Goal: Information Seeking & Learning: Find specific fact

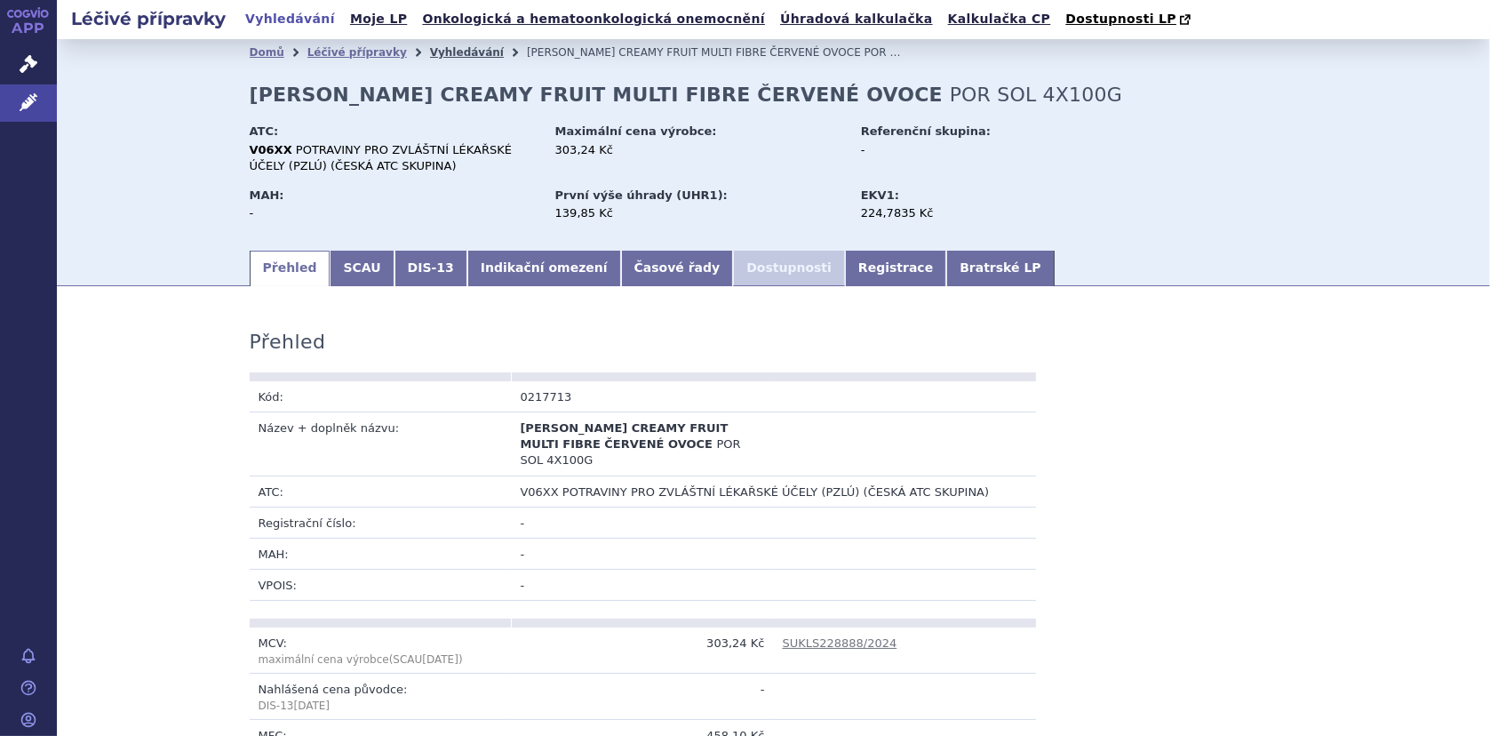
click at [430, 49] on link "Vyhledávání" at bounding box center [467, 52] width 74 height 12
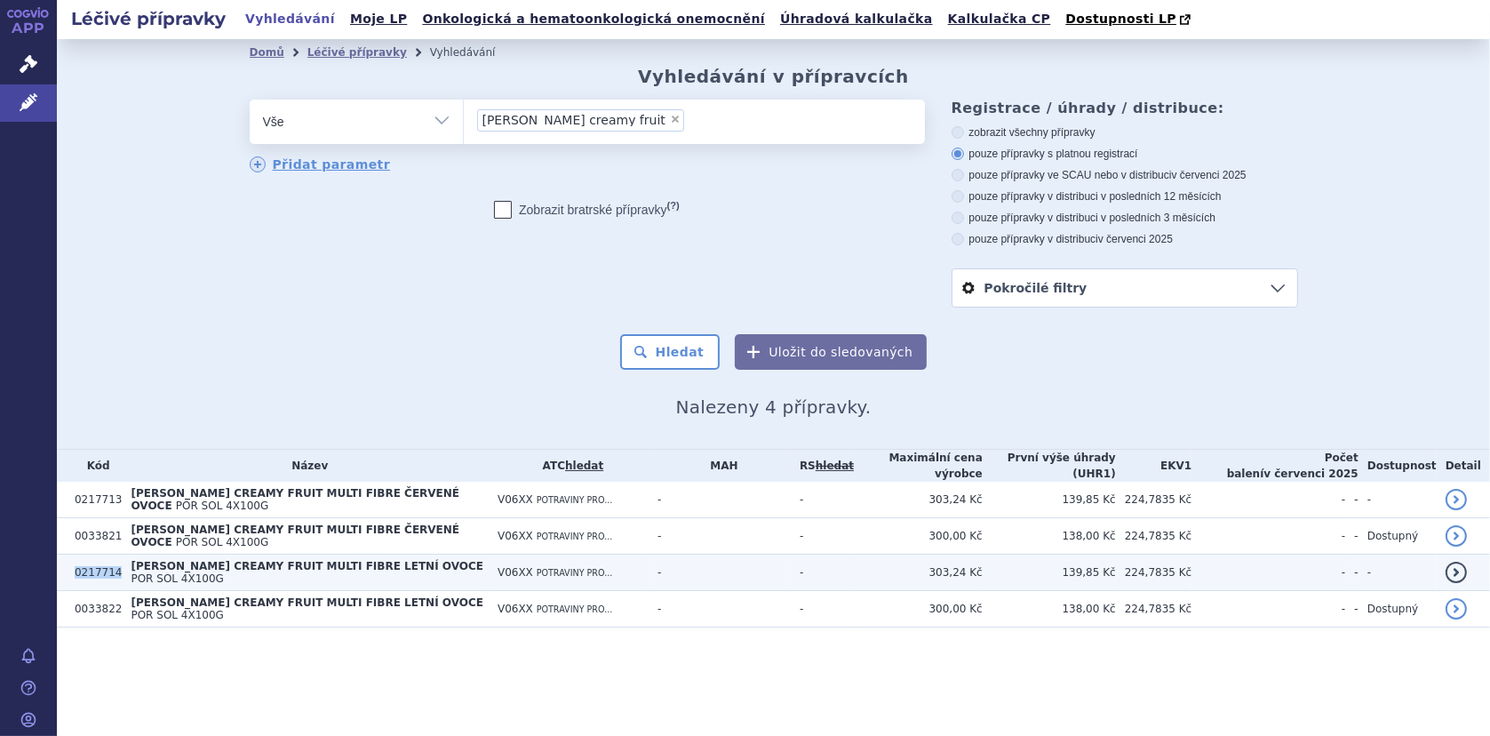
drag, startPoint x: 77, startPoint y: 561, endPoint x: 116, endPoint y: 560, distance: 39.1
click at [116, 560] on tr "0217714 FORTINI CREAMY FRUIT MULTI FIBRE LETNÍ OVOCE POR SOL 4X100G V06XX POTRA…" at bounding box center [773, 572] width 1433 height 36
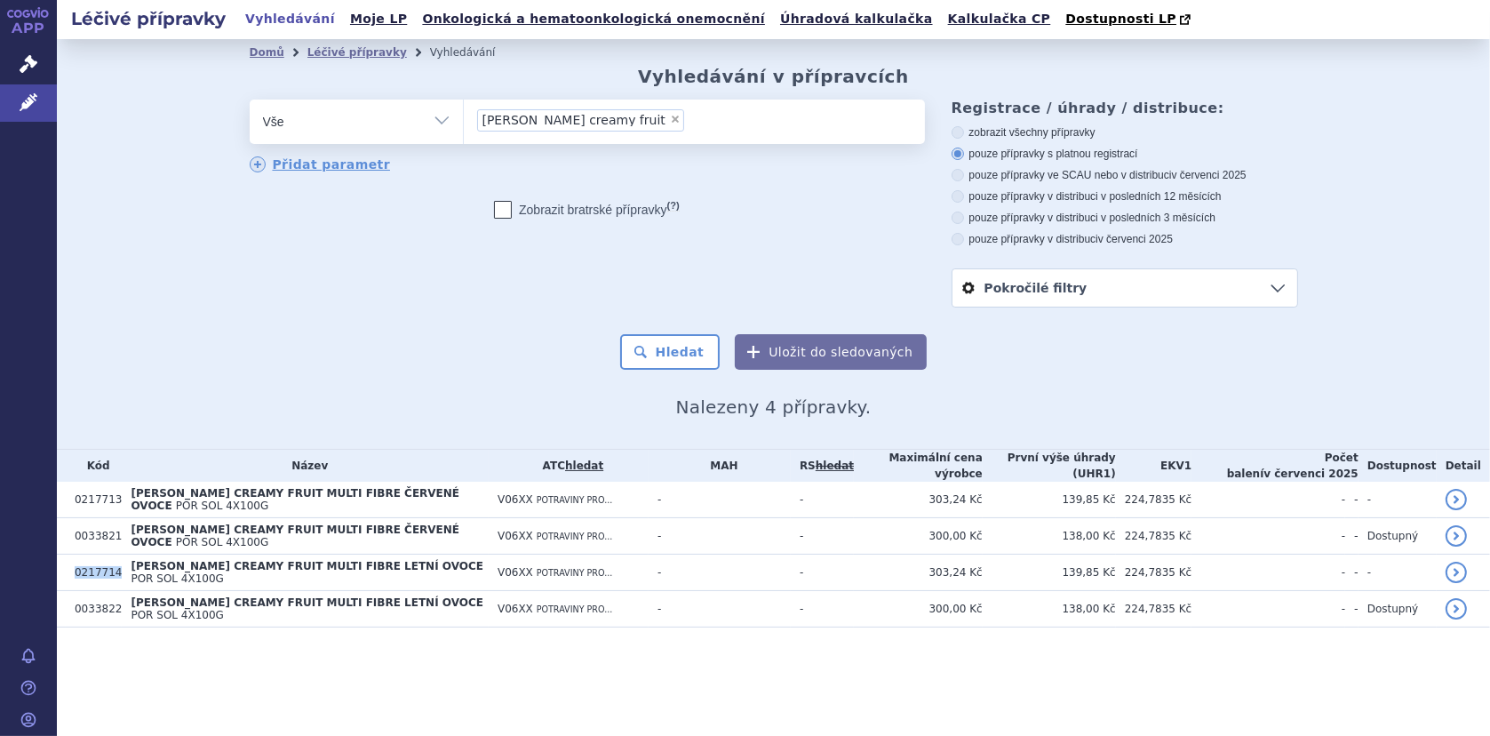
copy tr "0217714"
click at [670, 118] on span "×" at bounding box center [675, 119] width 11 height 11
click at [464, 118] on select "fortini creamy fruit" at bounding box center [463, 121] width 1 height 44
select select
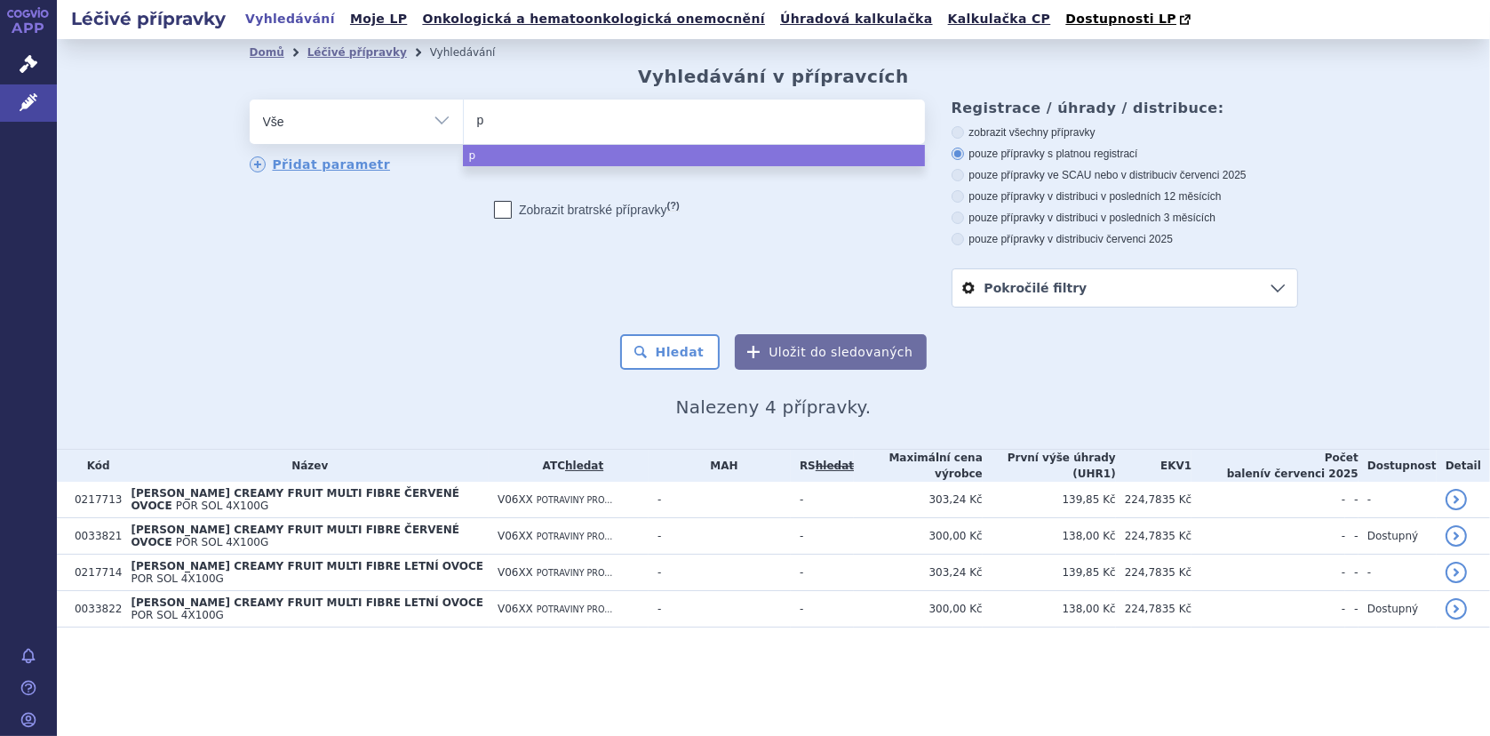
type input "pk"
type input "pku"
type input "pku l"
type input "pku lop"
type input "pku loph"
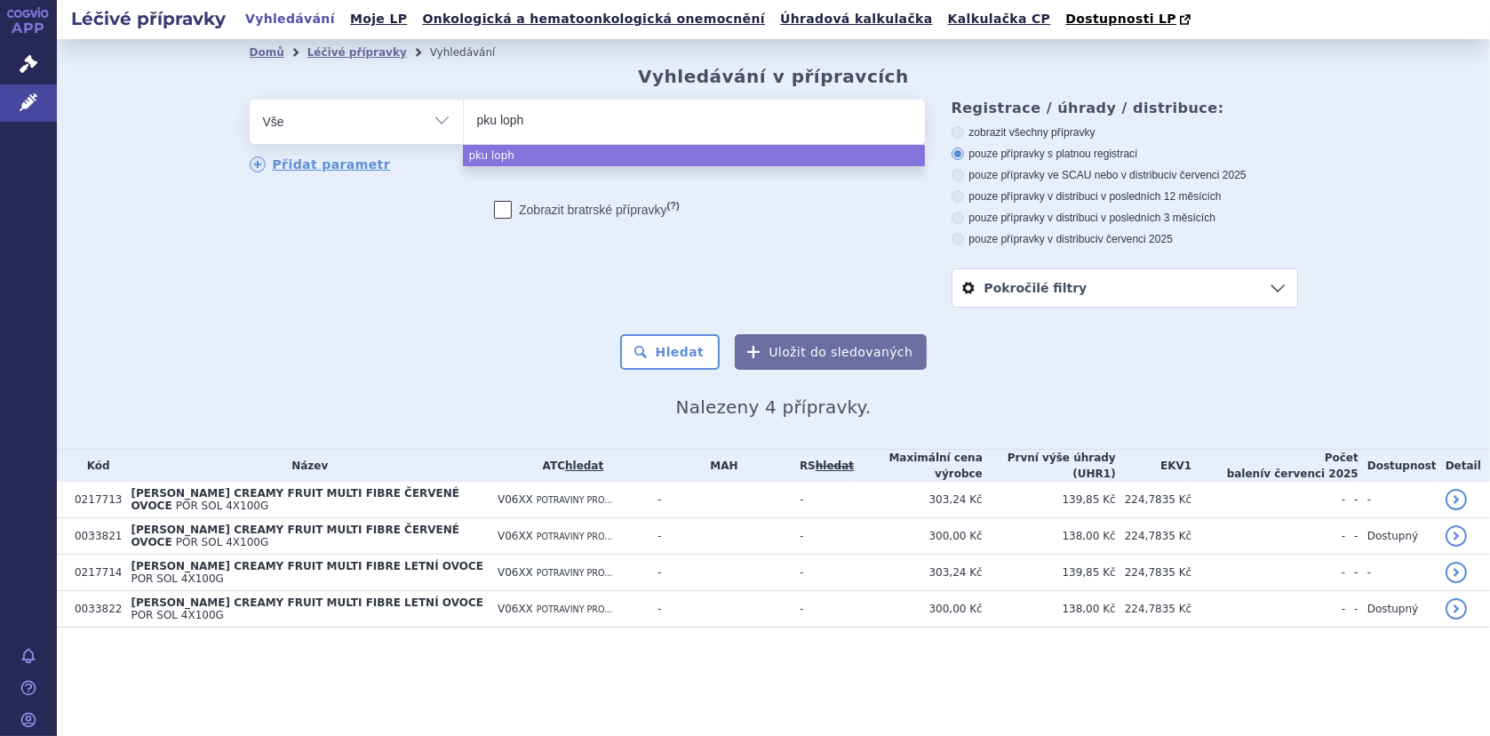
type input "pku lophl"
type input "pku lophle"
type input "pku lophlex"
select select "pku lophlex"
click at [680, 358] on button "Hledat" at bounding box center [670, 352] width 100 height 36
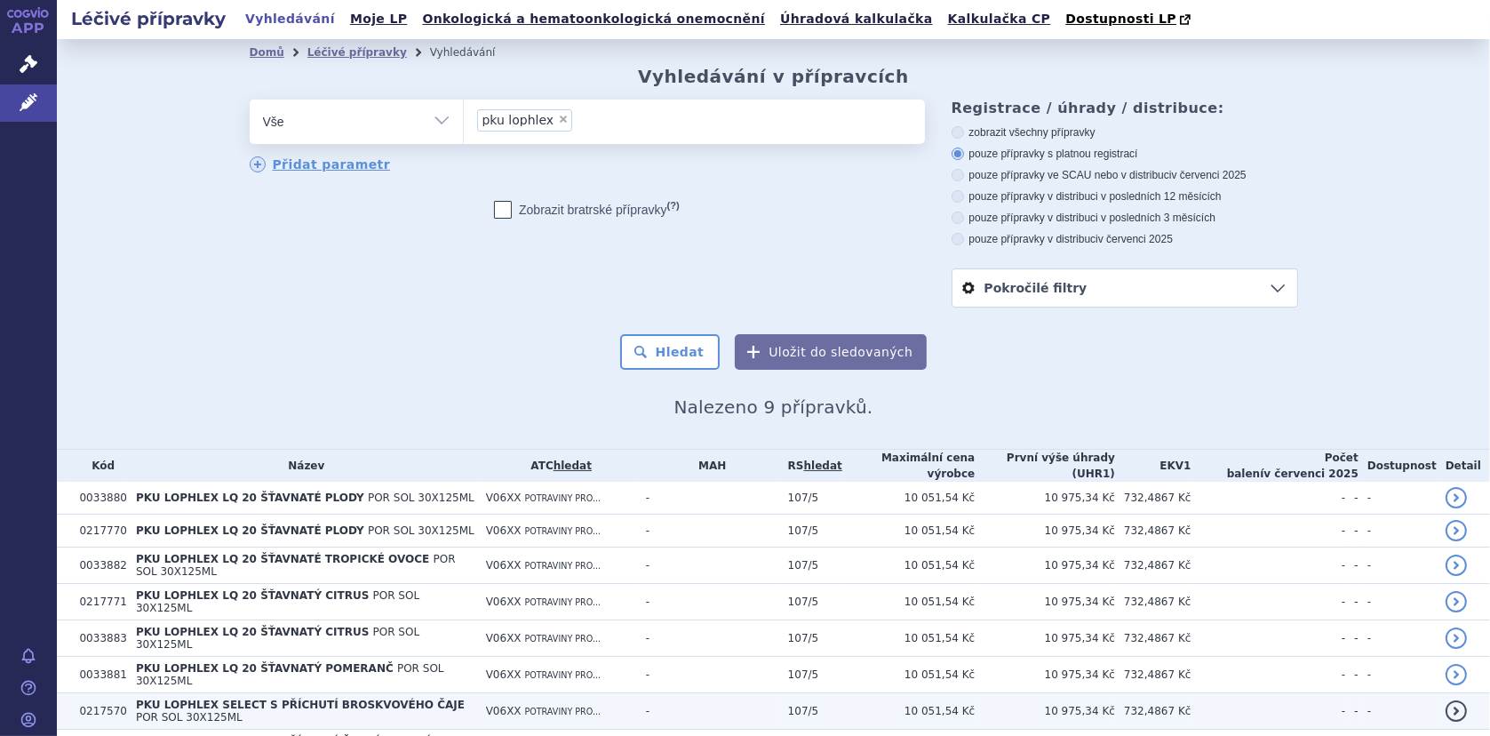
scroll to position [108, 0]
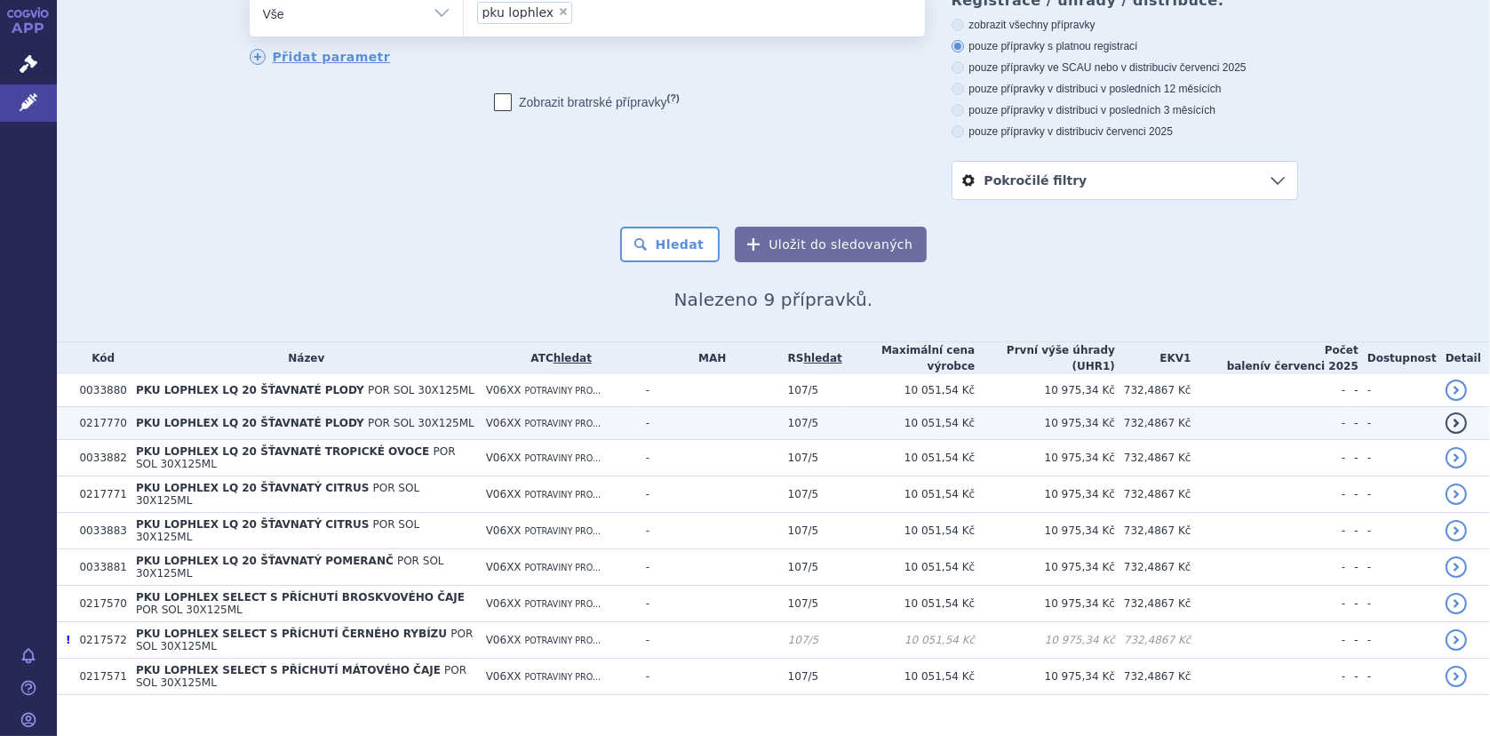
click at [274, 422] on span "PKU LOPHLEX LQ 20 ŠŤAVNATÉ PLODY" at bounding box center [250, 423] width 228 height 12
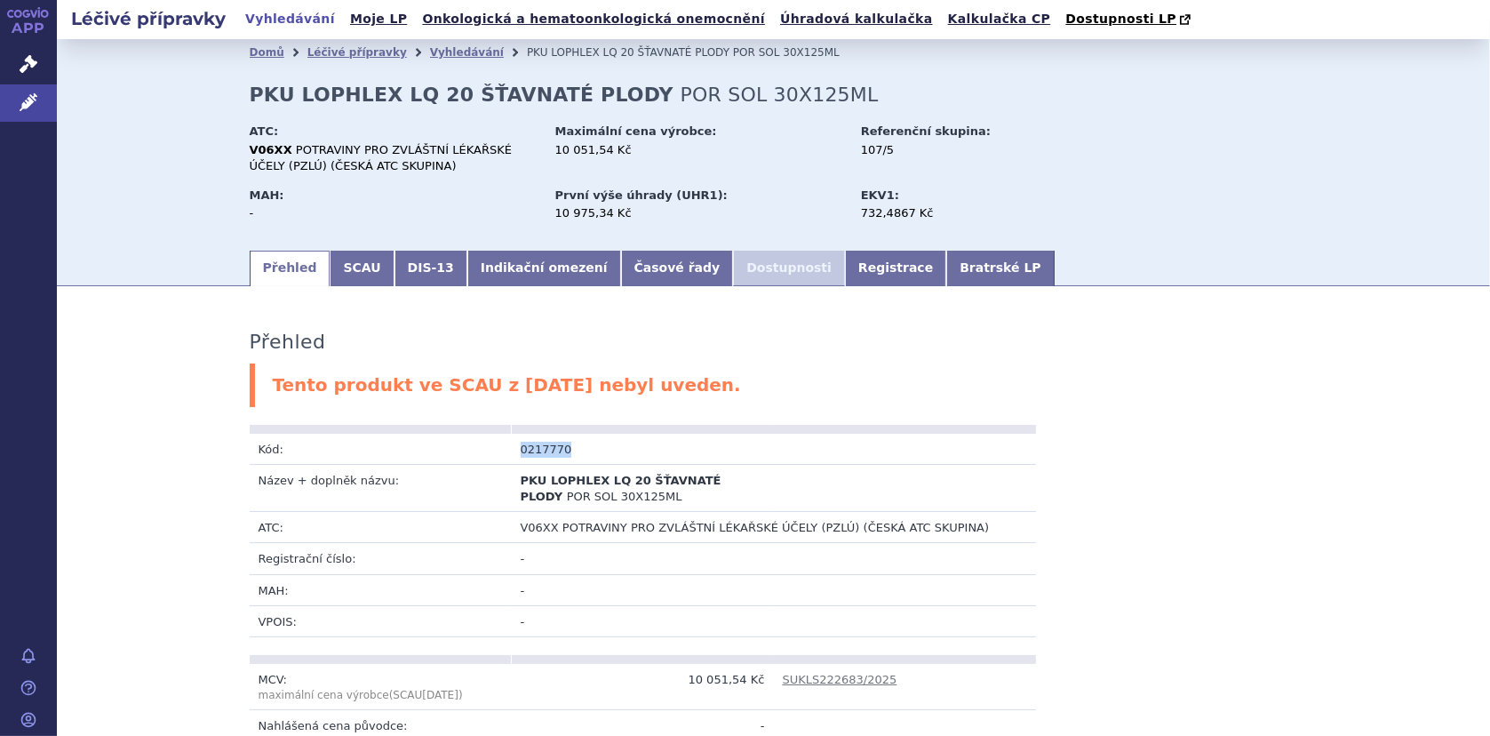
drag, startPoint x: 510, startPoint y: 450, endPoint x: 566, endPoint y: 444, distance: 56.3
click at [566, 444] on td "0217770" at bounding box center [643, 449] width 262 height 31
click at [349, 271] on link "SCAU" at bounding box center [362, 269] width 64 height 36
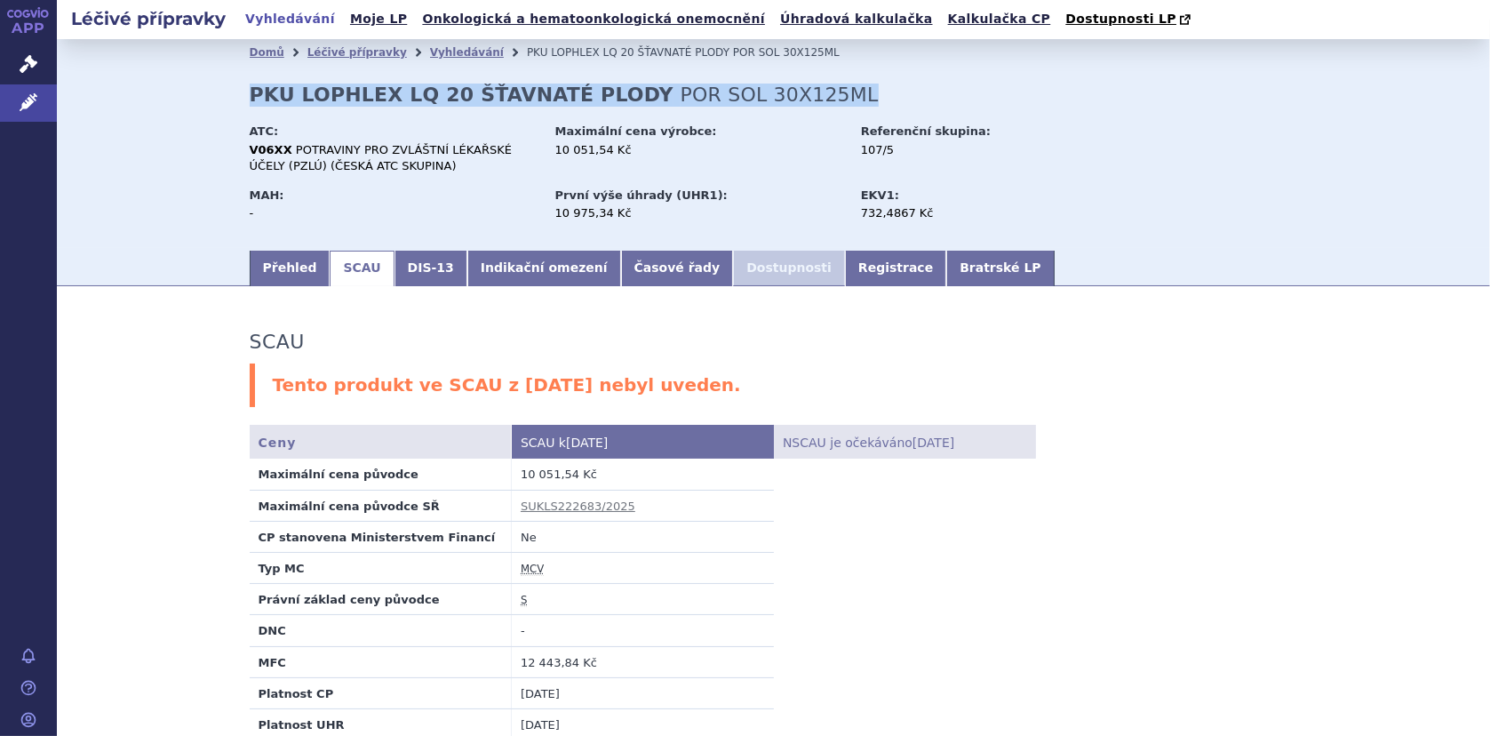
drag, startPoint x: 242, startPoint y: 91, endPoint x: 796, endPoint y: 91, distance: 554.4
click at [796, 91] on div "Domů Léčivé přípravky Vyhledávání PKU LOPHLEX LQ 20 ŠŤAVNATÉ PLODY POR SOL 30X1…" at bounding box center [773, 157] width 1119 height 182
copy h2 "PKU LOPHLEX LQ 20 ŠŤAVNATÉ PLODY POR SOL 30X125ML"
click at [274, 266] on link "Přehled" at bounding box center [290, 269] width 81 height 36
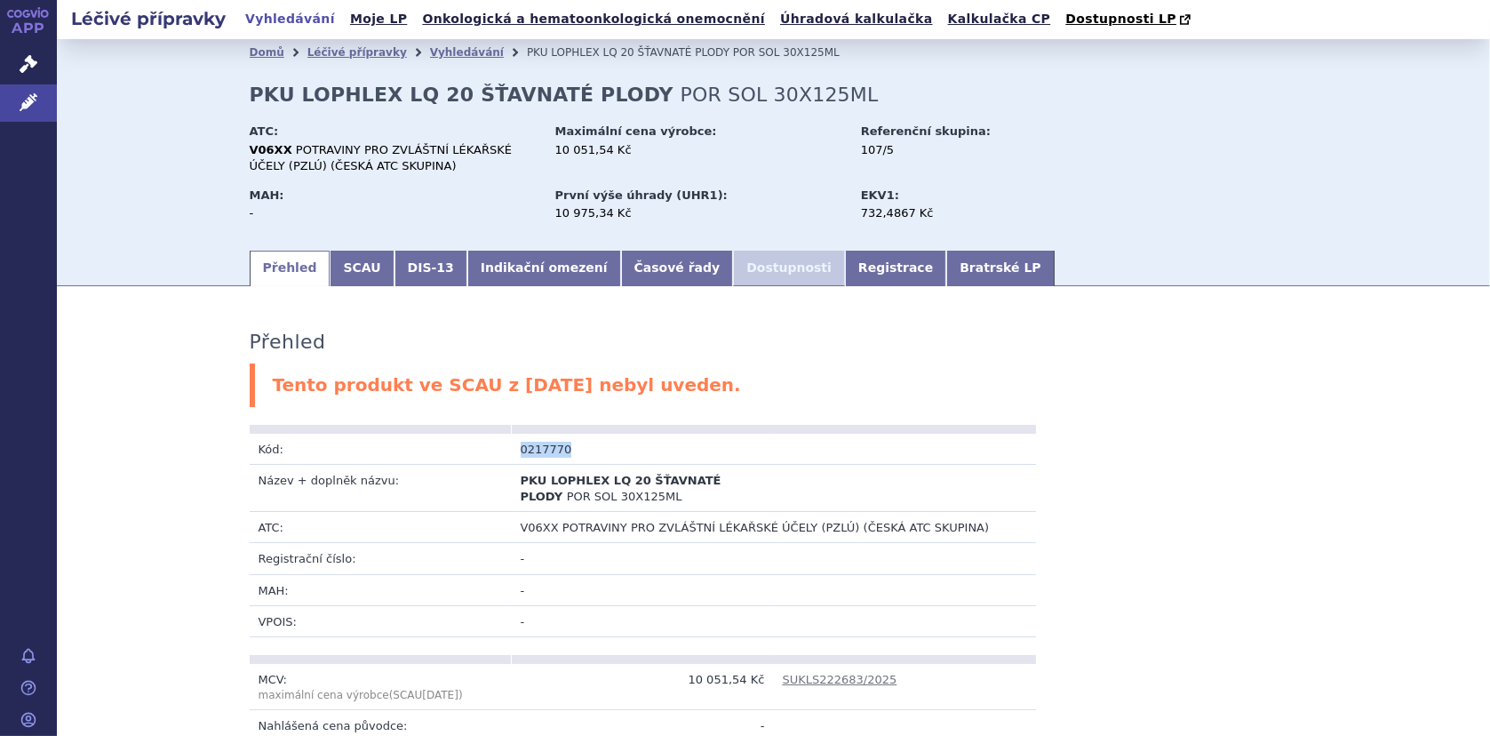
drag, startPoint x: 506, startPoint y: 448, endPoint x: 572, endPoint y: 449, distance: 65.8
click at [572, 449] on td "0217770" at bounding box center [643, 449] width 262 height 31
copy td "0217770"
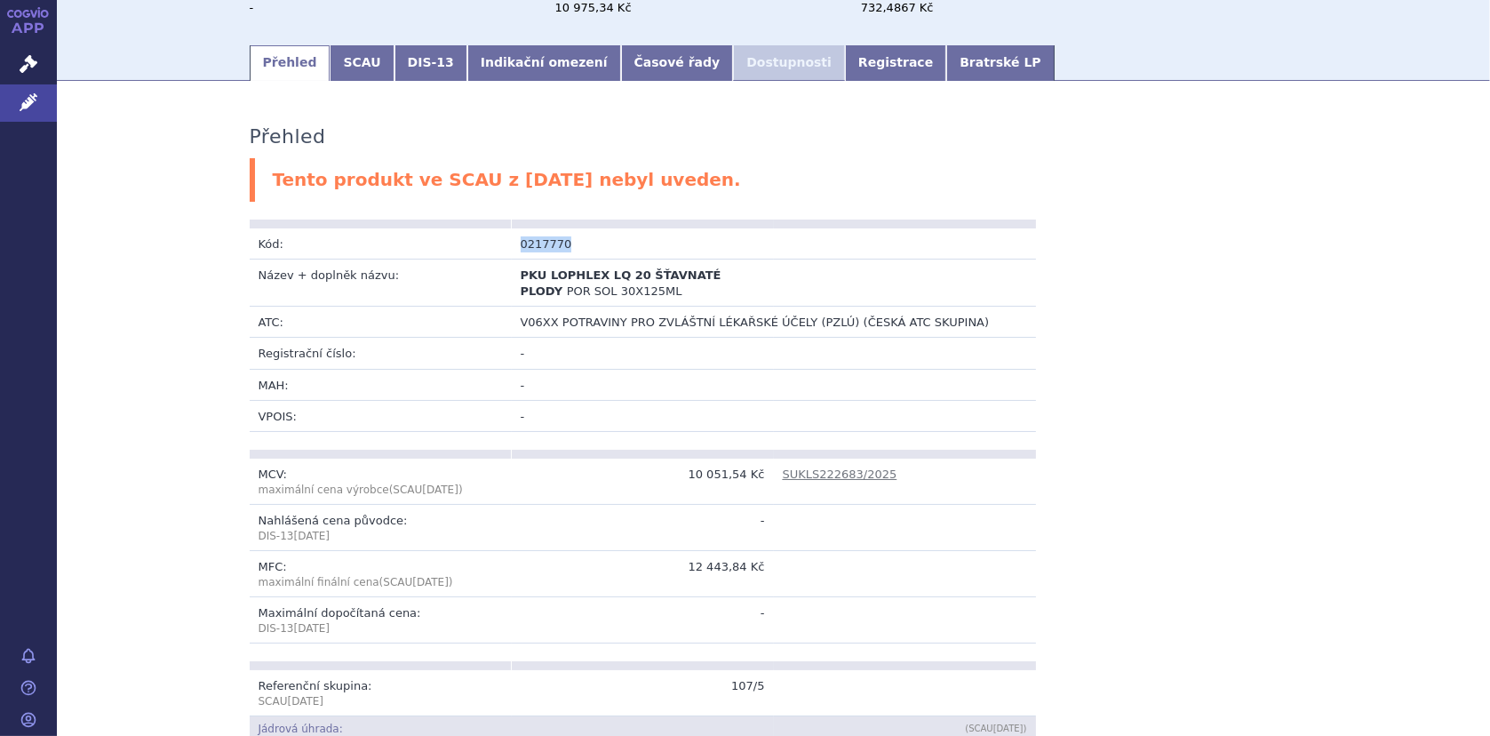
scroll to position [267, 0]
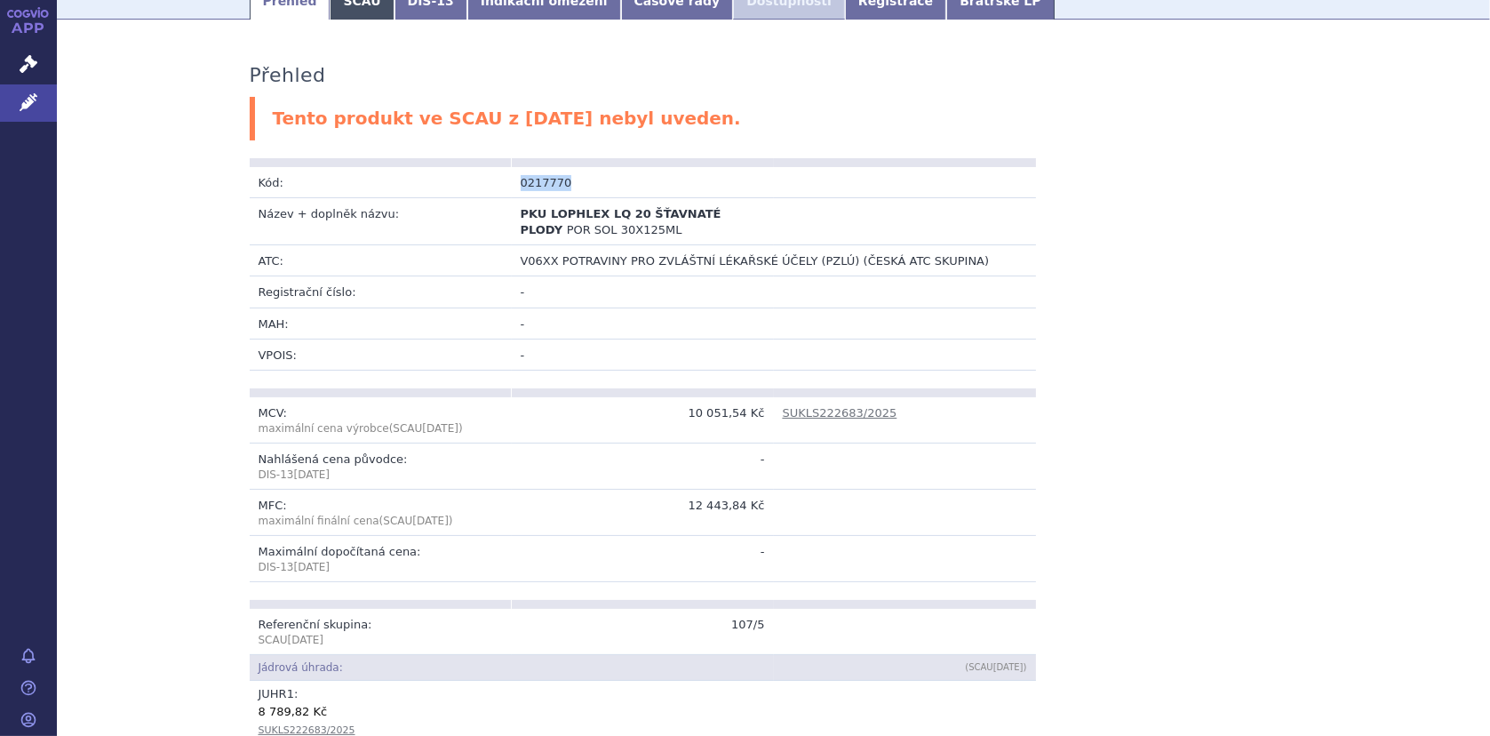
click at [343, 9] on link "SCAU" at bounding box center [362, 2] width 64 height 36
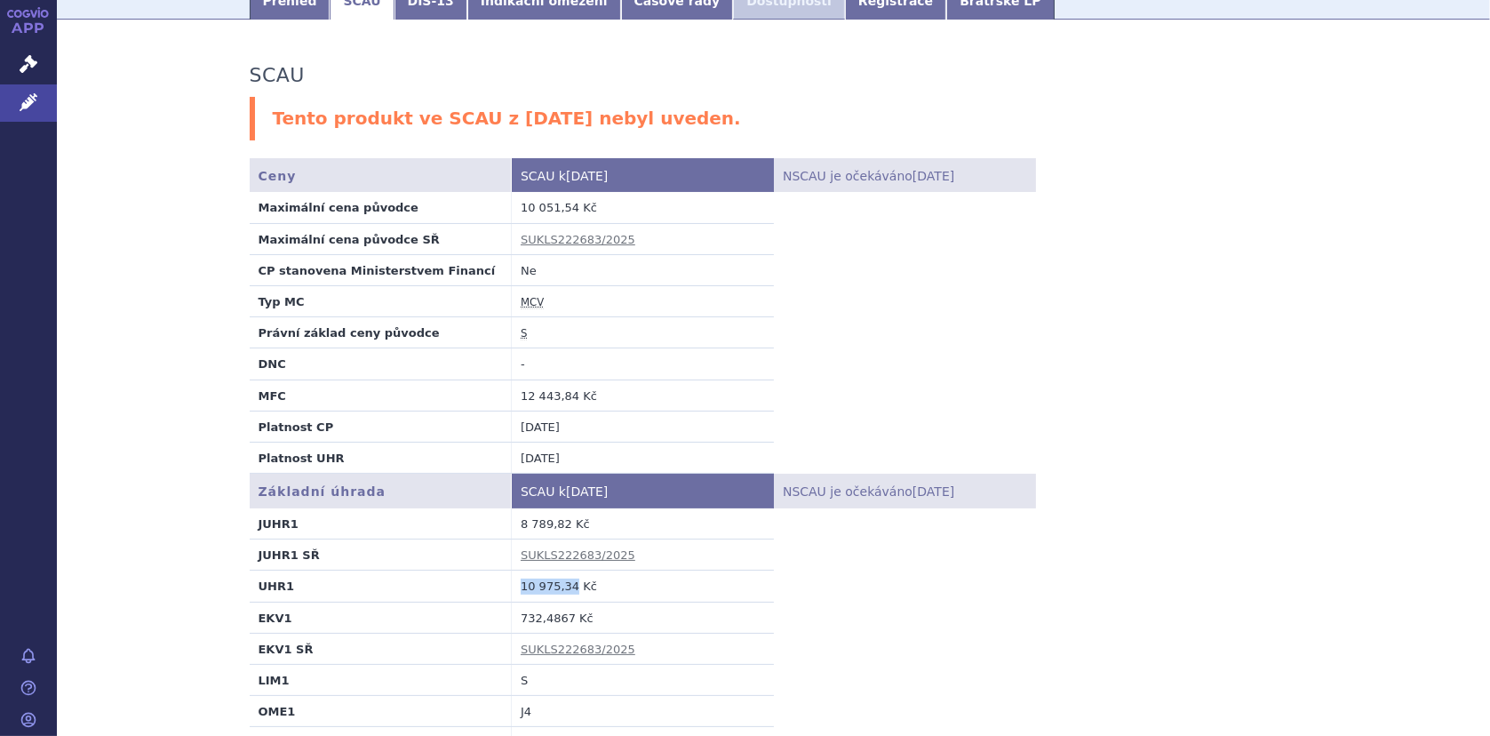
drag, startPoint x: 514, startPoint y: 584, endPoint x: 564, endPoint y: 584, distance: 50.6
click at [564, 584] on td "10 975,34 Kč" at bounding box center [643, 585] width 262 height 31
copy td "10 975,34"
